Goal: Transaction & Acquisition: Purchase product/service

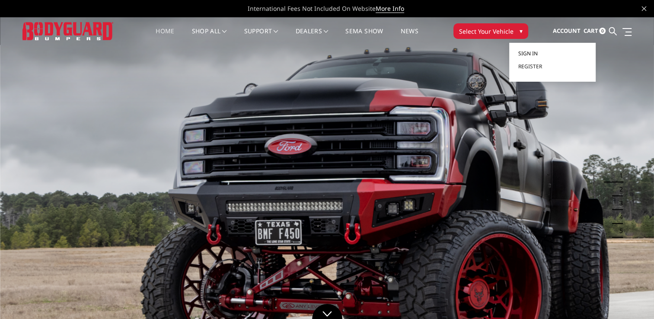
click at [533, 51] on span "Sign in" at bounding box center [527, 53] width 19 height 7
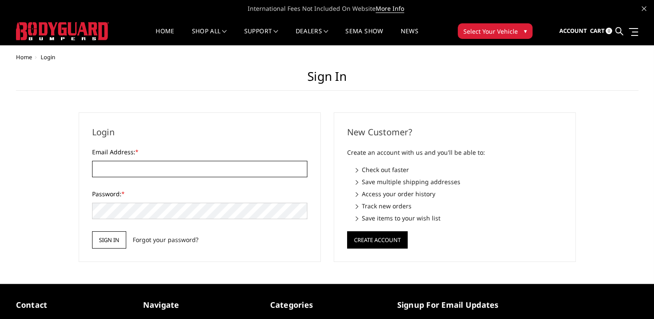
type input "bradenaugustus@yahoo.com"
click at [109, 236] on input "Sign in" at bounding box center [109, 239] width 34 height 17
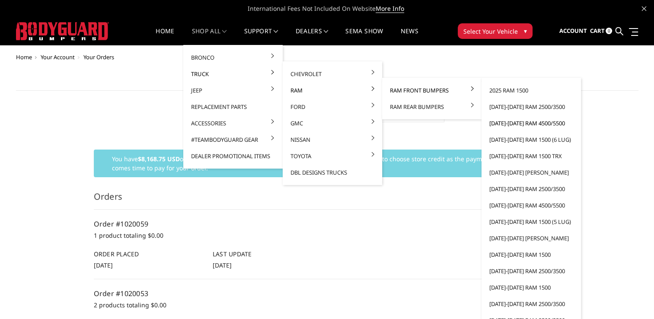
click at [526, 124] on link "[DATE]-[DATE] Ram 4500/5500" at bounding box center [531, 123] width 92 height 16
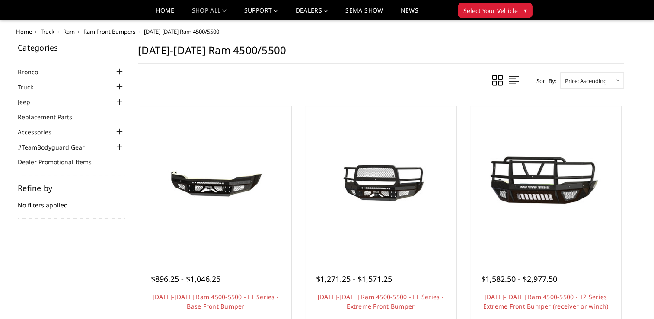
scroll to position [130, 0]
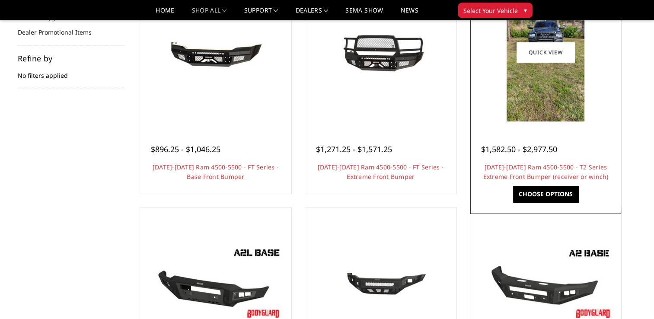
click at [551, 106] on img at bounding box center [545, 52] width 78 height 138
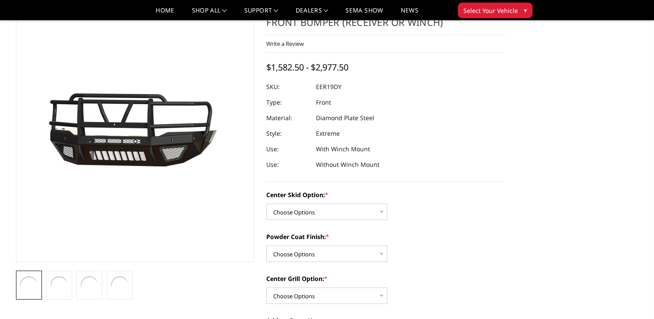
scroll to position [86, 0]
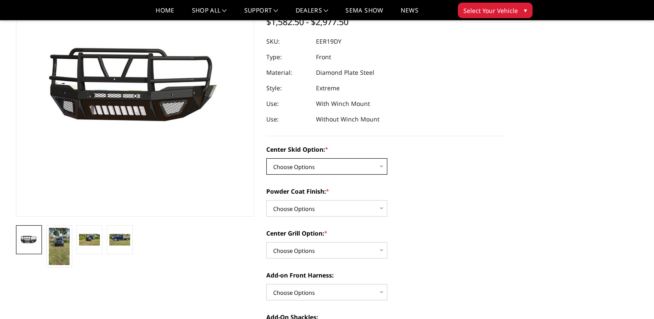
click at [332, 166] on select "Choose Options Standard center skid plate (included) Receiver tube Winch mount …" at bounding box center [326, 166] width 121 height 16
select select "626"
click at [266, 158] on select "Choose Options Standard center skid plate (included) Receiver tube Winch mount …" at bounding box center [326, 166] width 121 height 16
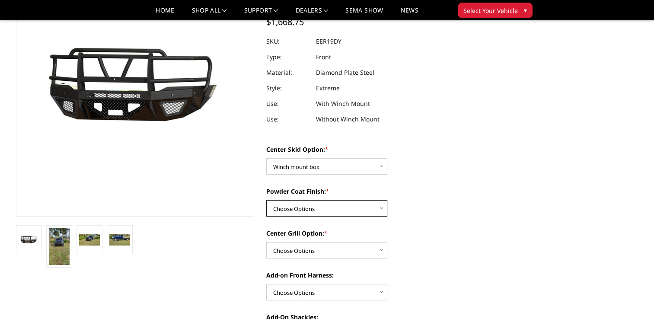
click at [322, 201] on select "Choose Options Bare metal Gloss Black Powder Coat Texture Black Powder Coat" at bounding box center [326, 208] width 121 height 16
select select "665"
click at [266, 200] on select "Choose Options Bare metal Gloss Black Powder Coat Texture Black Powder Coat" at bounding box center [326, 208] width 121 height 16
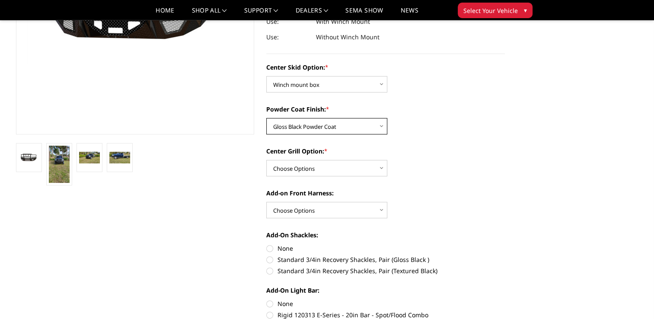
scroll to position [173, 0]
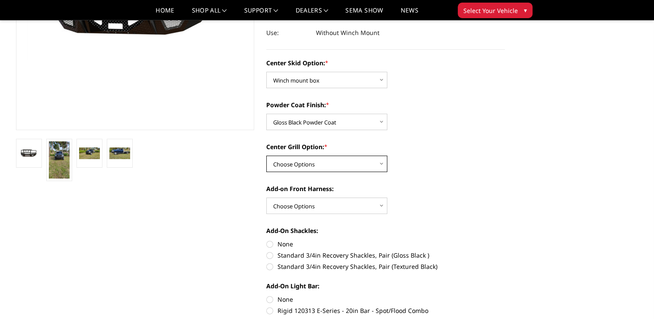
click at [358, 164] on select "Choose Options Add expanded metal in center grill Decline this option" at bounding box center [326, 164] width 121 height 16
select select "1081"
click at [266, 156] on select "Choose Options Add expanded metal in center grill Decline this option" at bounding box center [326, 164] width 121 height 16
click at [320, 204] on select "Choose Options WITH front camera harness WITHOUT front camera harness" at bounding box center [326, 205] width 121 height 16
select select "1696"
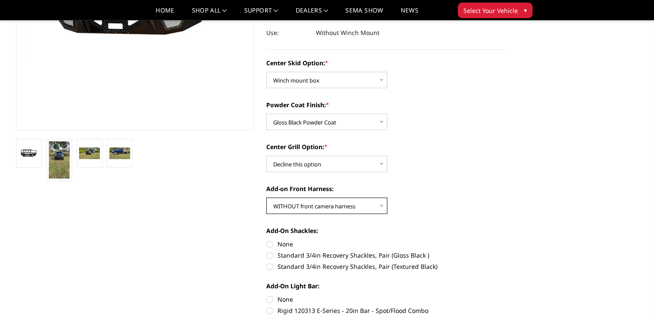
click at [266, 197] on select "Choose Options WITH front camera harness WITHOUT front camera harness" at bounding box center [326, 205] width 121 height 16
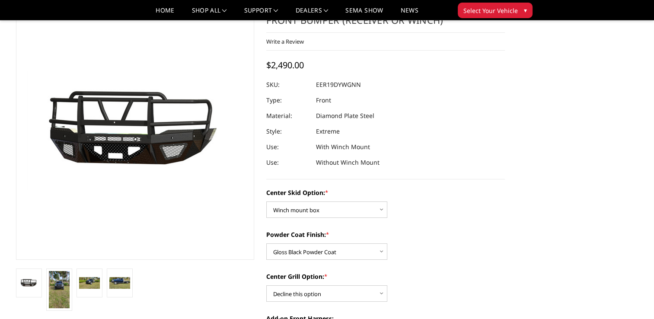
scroll to position [0, 0]
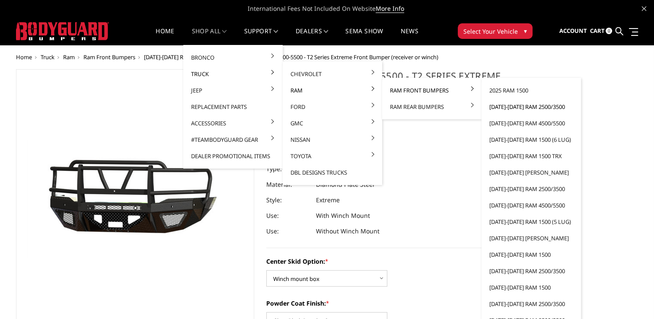
click at [521, 111] on link "[DATE]-[DATE] Ram 2500/3500" at bounding box center [531, 107] width 92 height 16
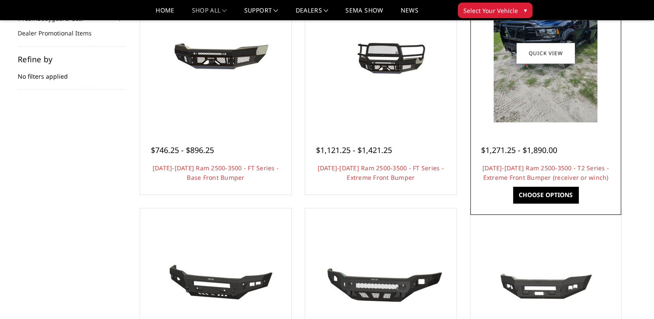
scroll to position [130, 0]
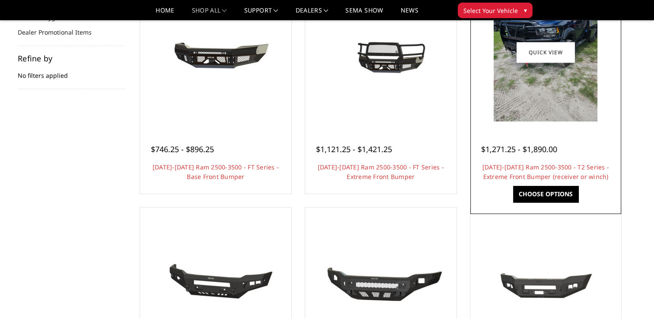
click at [544, 193] on link "Choose Options" at bounding box center [545, 194] width 65 height 16
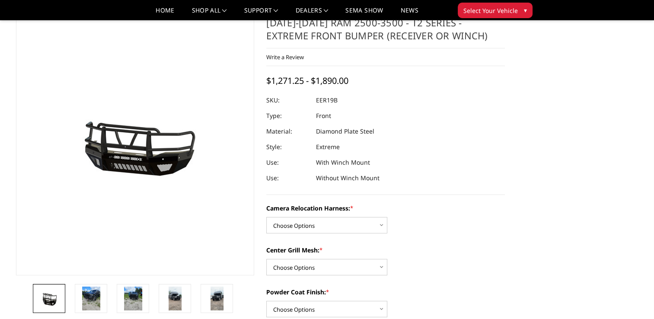
scroll to position [86, 0]
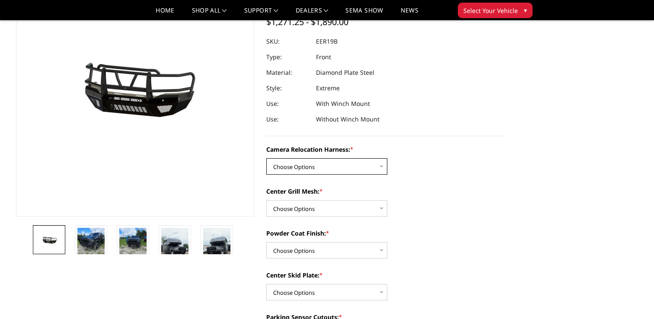
click at [343, 165] on select "Choose Options Without camera harness With camera harness" at bounding box center [326, 166] width 121 height 16
select select "3820"
click at [266, 158] on select "Choose Options Without camera harness With camera harness" at bounding box center [326, 166] width 121 height 16
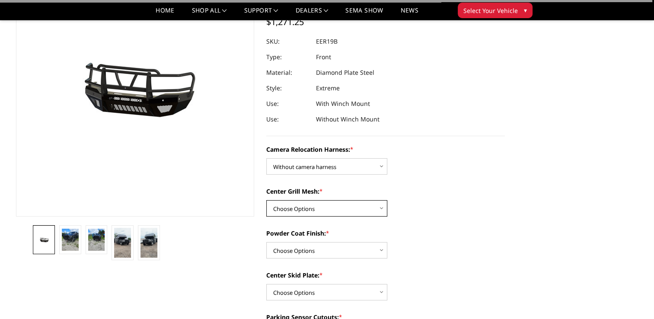
click at [325, 202] on select "Choose Options Without expanded metal With expanded metal" at bounding box center [326, 208] width 121 height 16
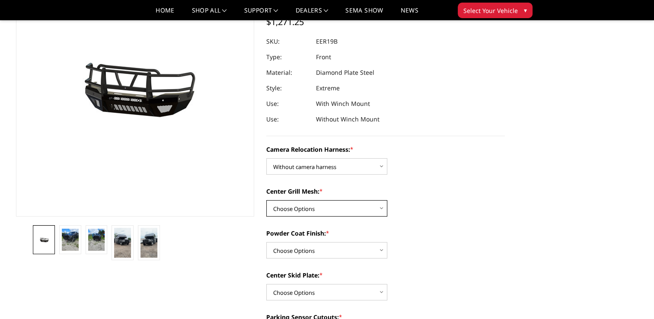
select select "3818"
click at [266, 200] on select "Choose Options Without expanded metal With expanded metal" at bounding box center [326, 208] width 121 height 16
click at [317, 245] on select "Choose Options Textured Black Powder Coat Gloss Black Powder Coat Bare Metal" at bounding box center [326, 250] width 121 height 16
select select "3815"
click at [266, 242] on select "Choose Options Textured Black Powder Coat Gloss Black Powder Coat Bare Metal" at bounding box center [326, 250] width 121 height 16
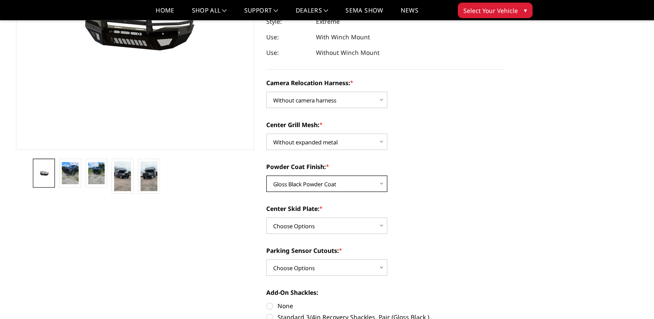
scroll to position [173, 0]
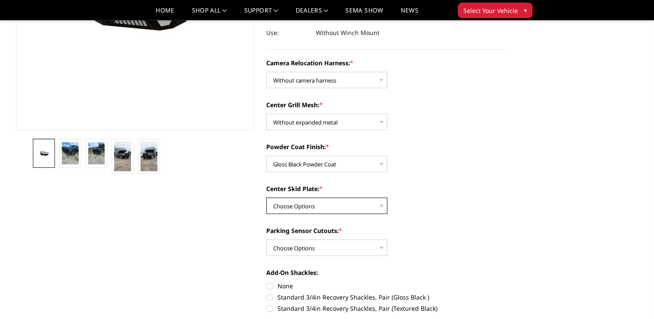
click at [343, 205] on select "Choose Options Winch Mount Skid Plate Standard Skid Plate (included) 2" Receive…" at bounding box center [326, 205] width 121 height 16
click at [266, 197] on select "Choose Options Winch Mount Skid Plate Standard Skid Plate (included) 2" Receive…" at bounding box center [326, 205] width 121 height 16
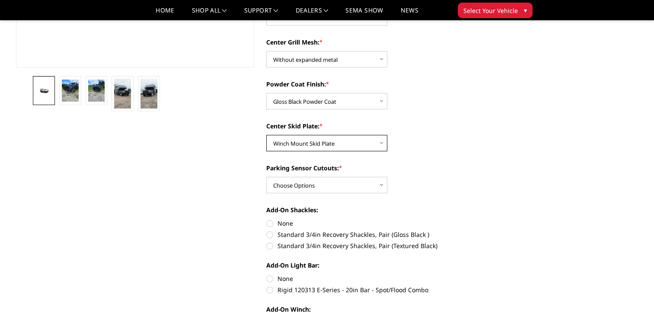
scroll to position [259, 0]
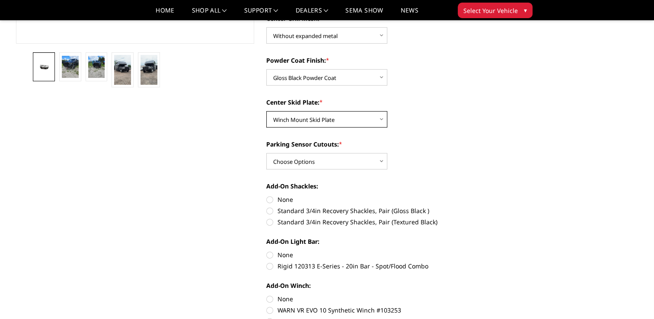
click at [335, 114] on select "Choose Options Winch Mount Skid Plate Standard Skid Plate (included) 2" Receive…" at bounding box center [326, 119] width 121 height 16
select select "3812"
click at [266, 111] on select "Choose Options Winch Mount Skid Plate Standard Skid Plate (included) 2" Receive…" at bounding box center [326, 119] width 121 height 16
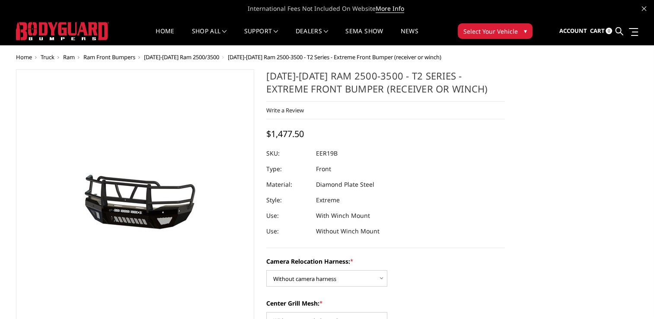
scroll to position [216, 0]
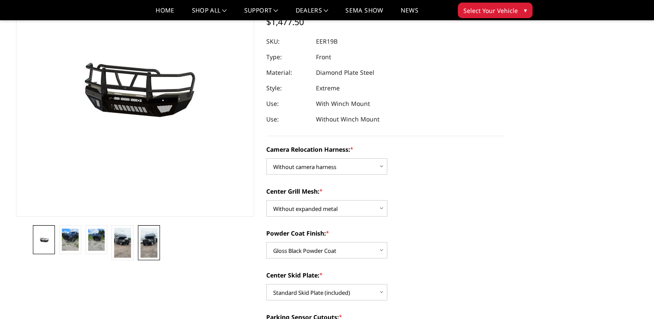
click at [146, 251] on img at bounding box center [148, 243] width 17 height 30
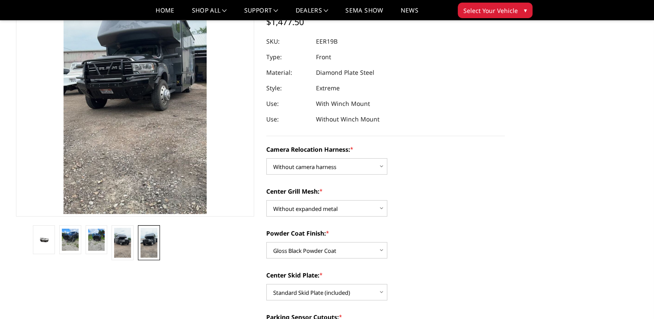
scroll to position [10, 0]
